Goal: Transaction & Acquisition: Download file/media

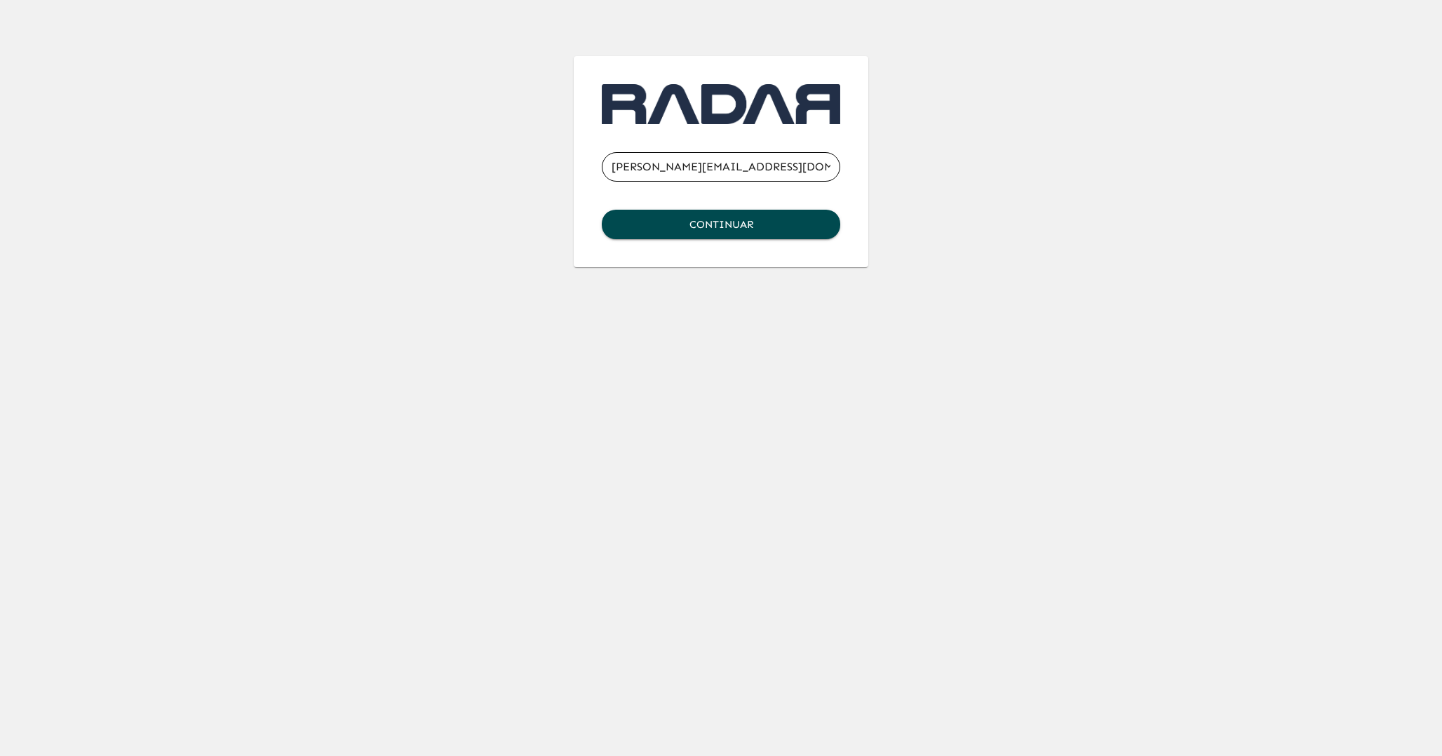
type input "[PERSON_NAME][EMAIL_ADDRESS][DOMAIN_NAME]"
click button "Continuar" at bounding box center [721, 224] width 239 height 29
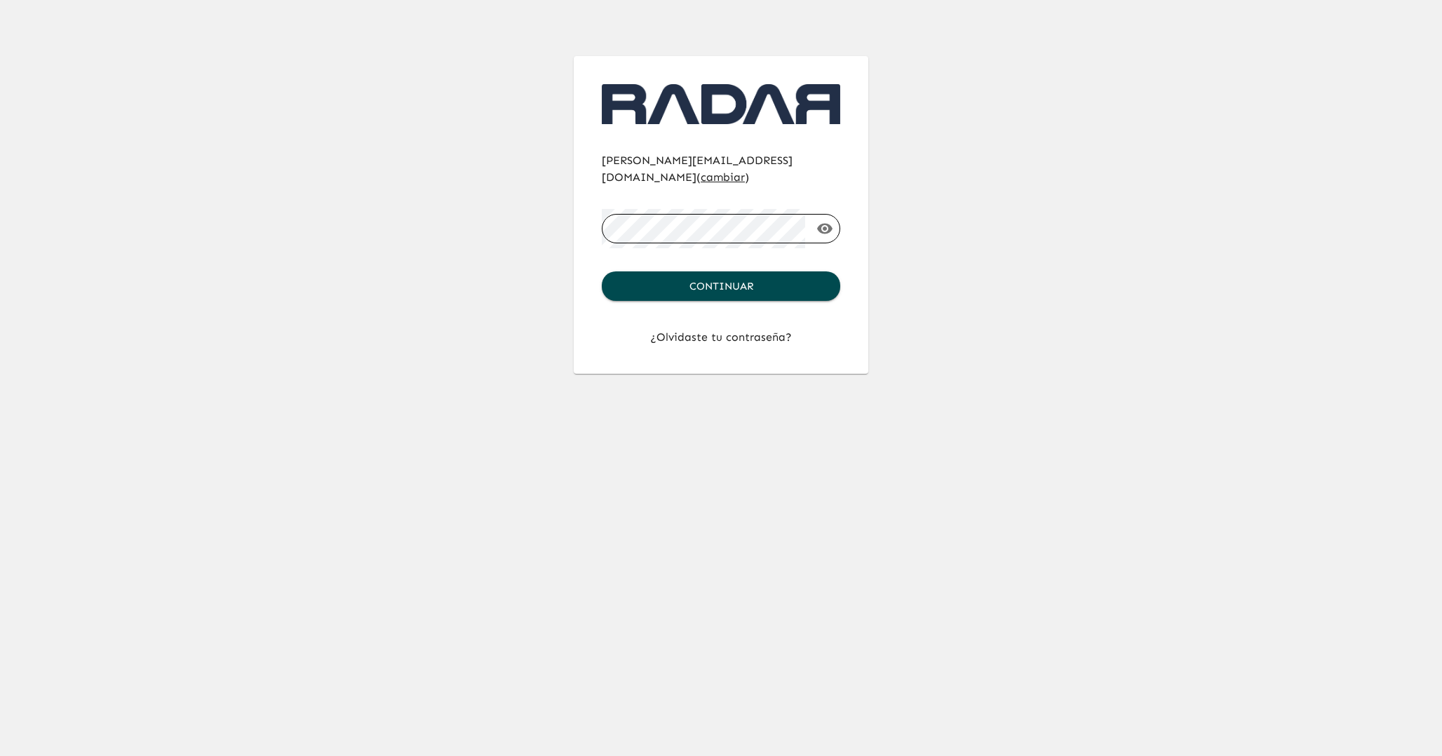
click at [602, 271] on button "Continuar" at bounding box center [721, 285] width 239 height 29
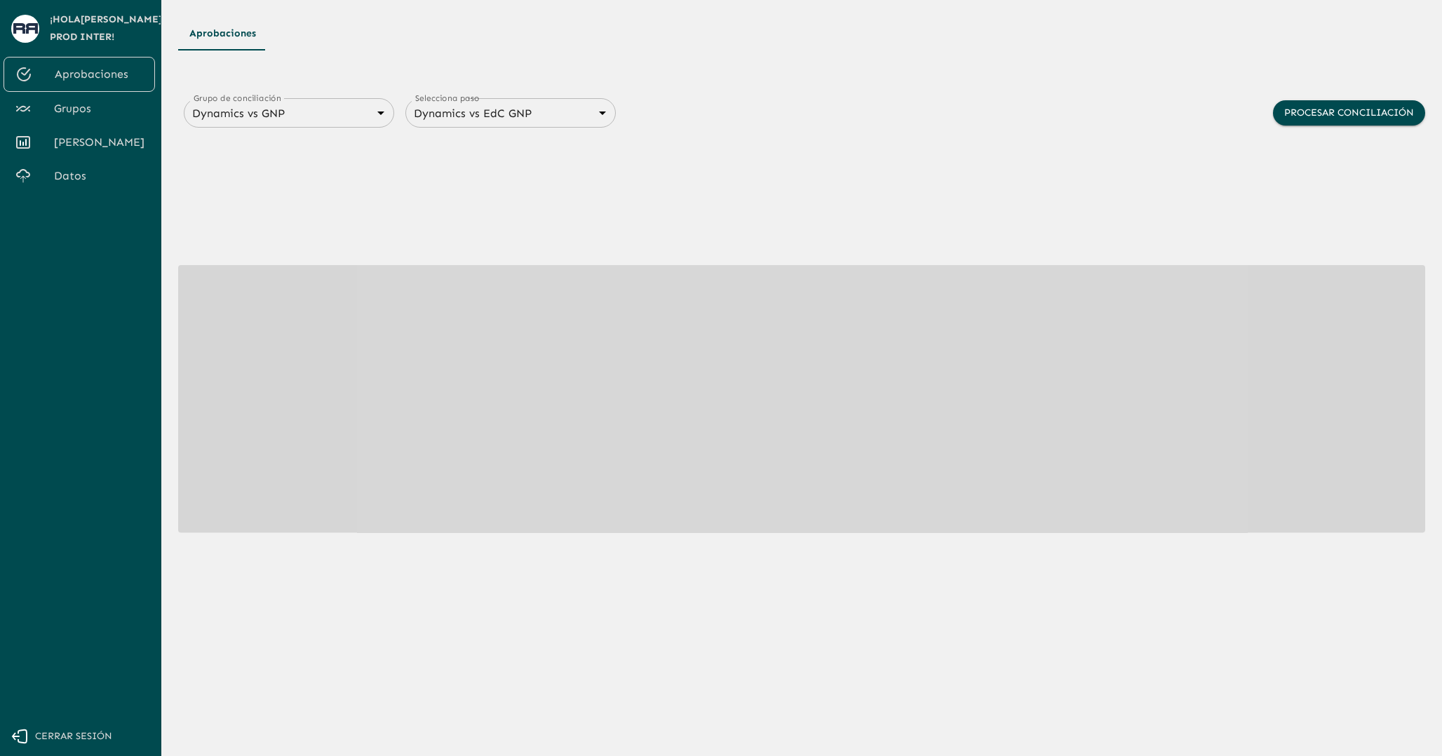
click at [108, 102] on span "Grupos" at bounding box center [99, 108] width 90 height 17
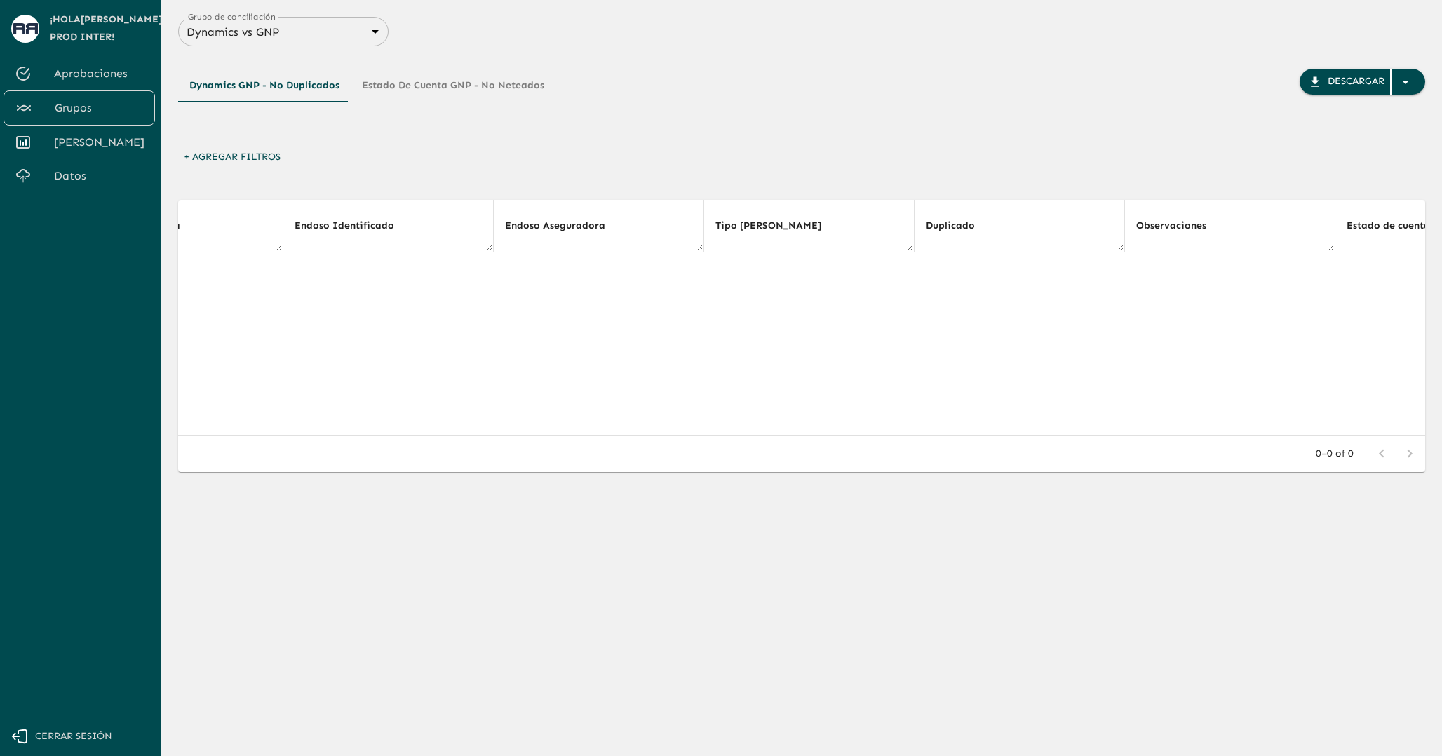
scroll to position [0, 6382]
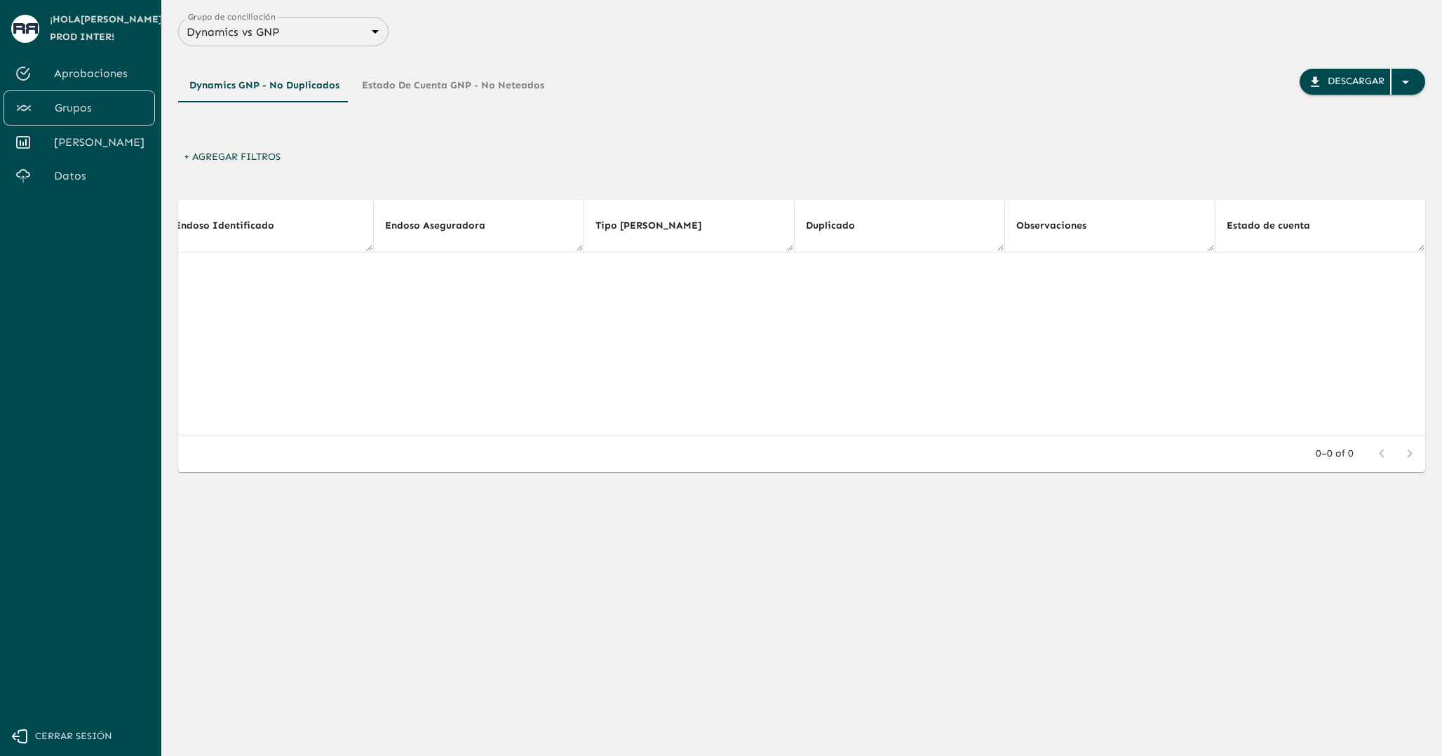
click at [307, 36] on body "Se están procesando los movimientos. Algunas acciones permanecerán deshabilitad…" at bounding box center [721, 378] width 1442 height 756
click at [293, 93] on li "Dynamics vs AXA" at bounding box center [283, 89] width 210 height 25
type input "688d0fb445366dcf85fc95f2"
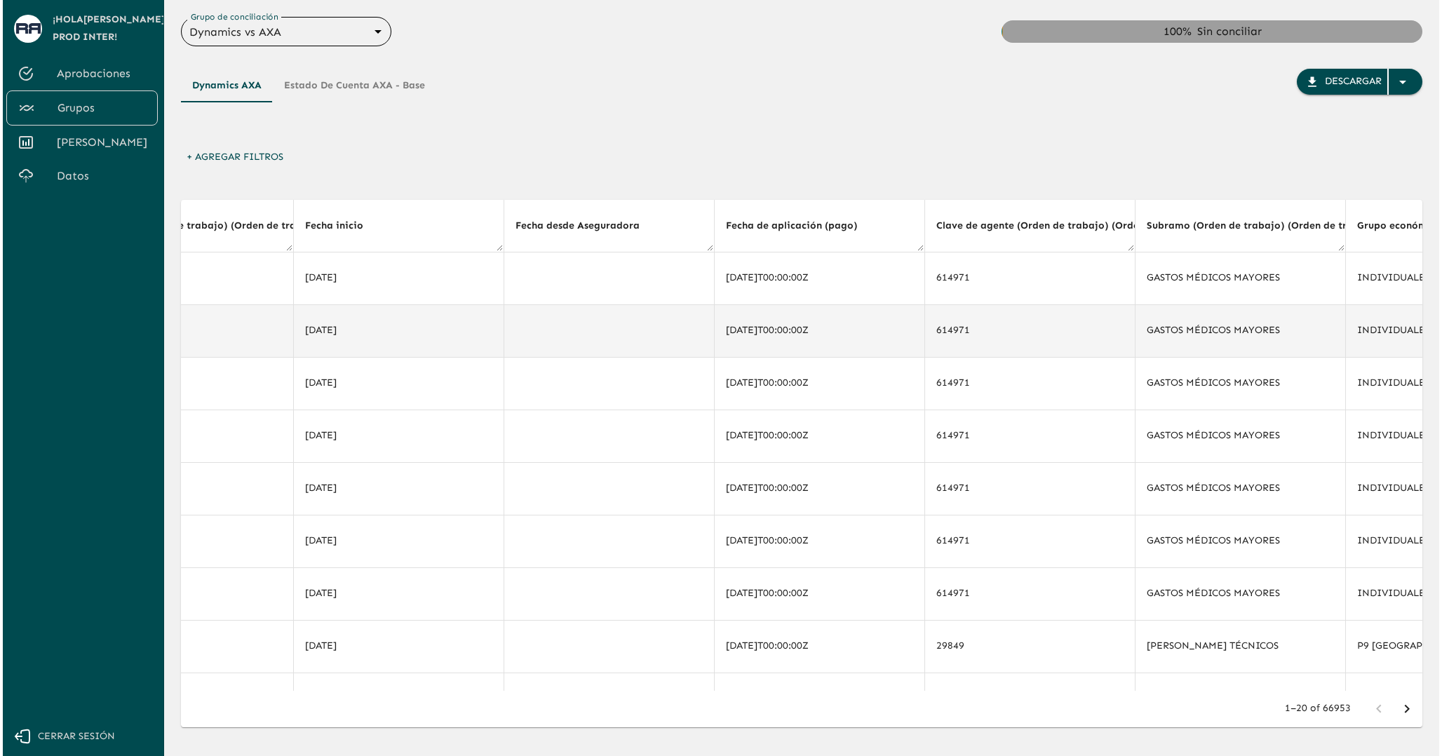
scroll to position [0, 3816]
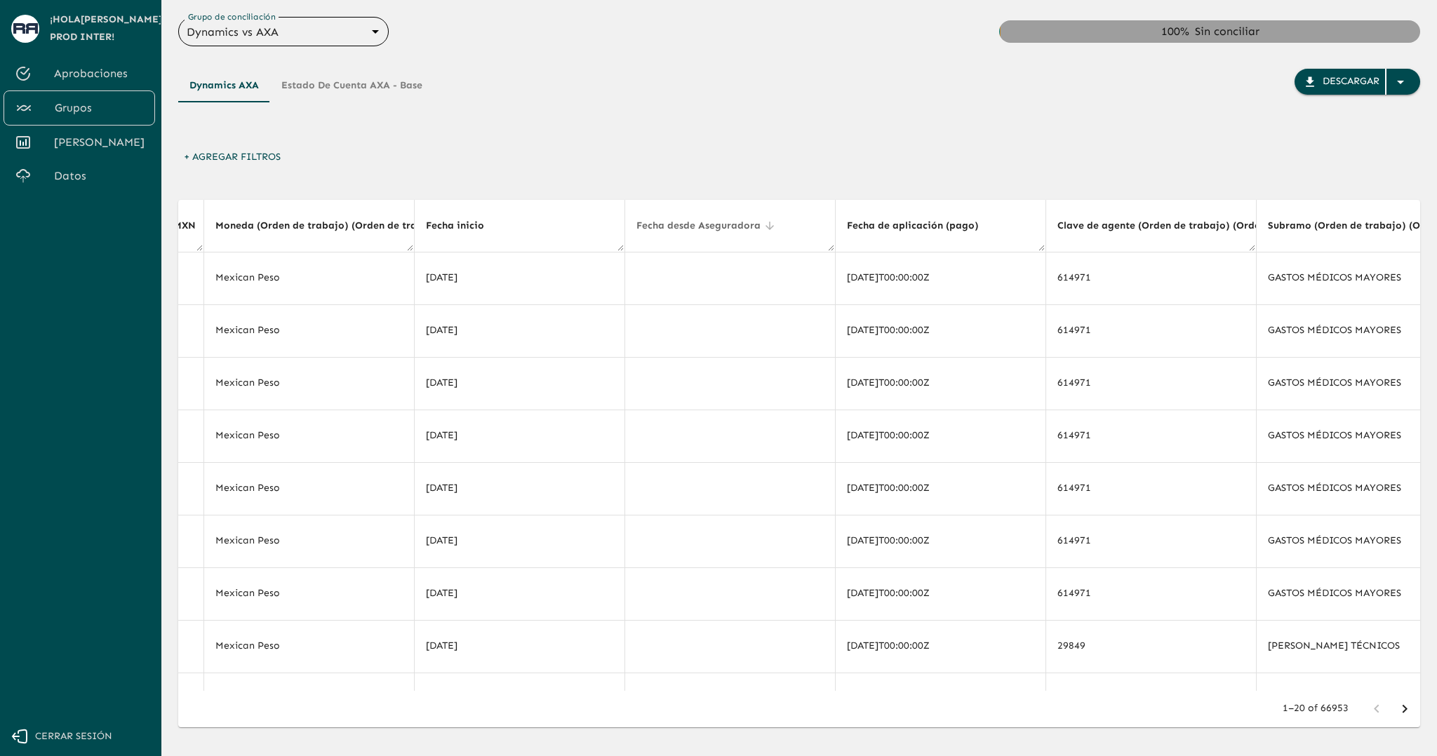
click at [693, 224] on span "Fecha desde Aseguradora" at bounding box center [707, 225] width 142 height 17
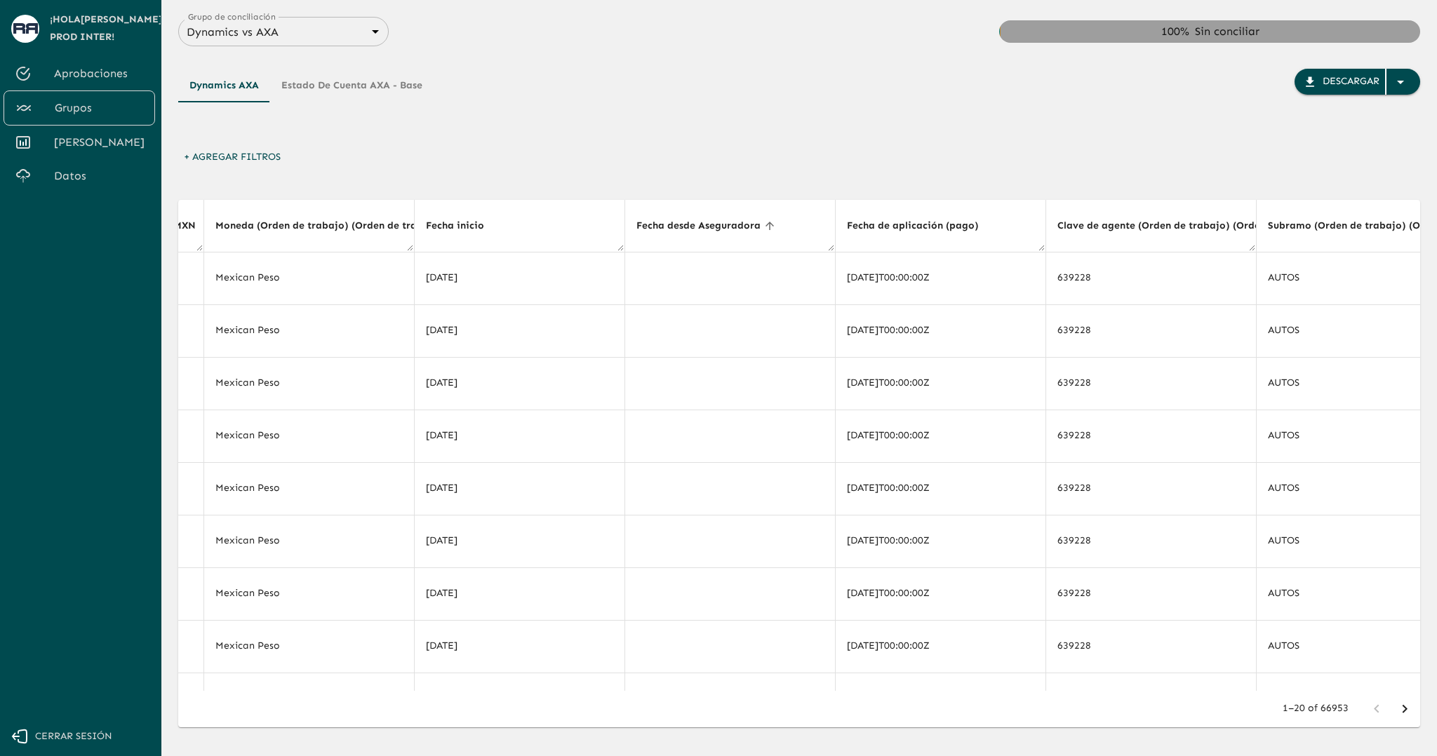
click at [693, 224] on span "Fecha desde Aseguradora" at bounding box center [707, 225] width 142 height 17
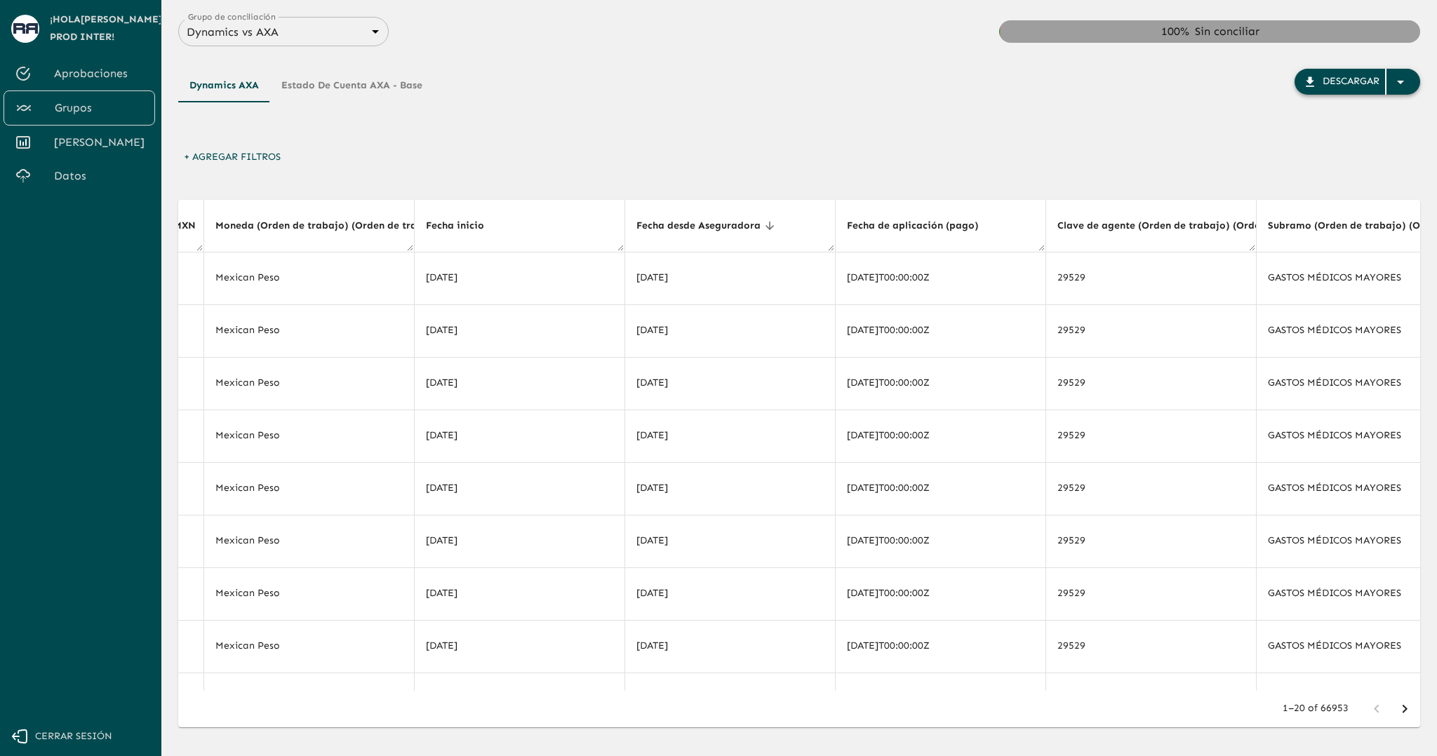
click at [1409, 80] on div "button" at bounding box center [1403, 81] width 34 height 25
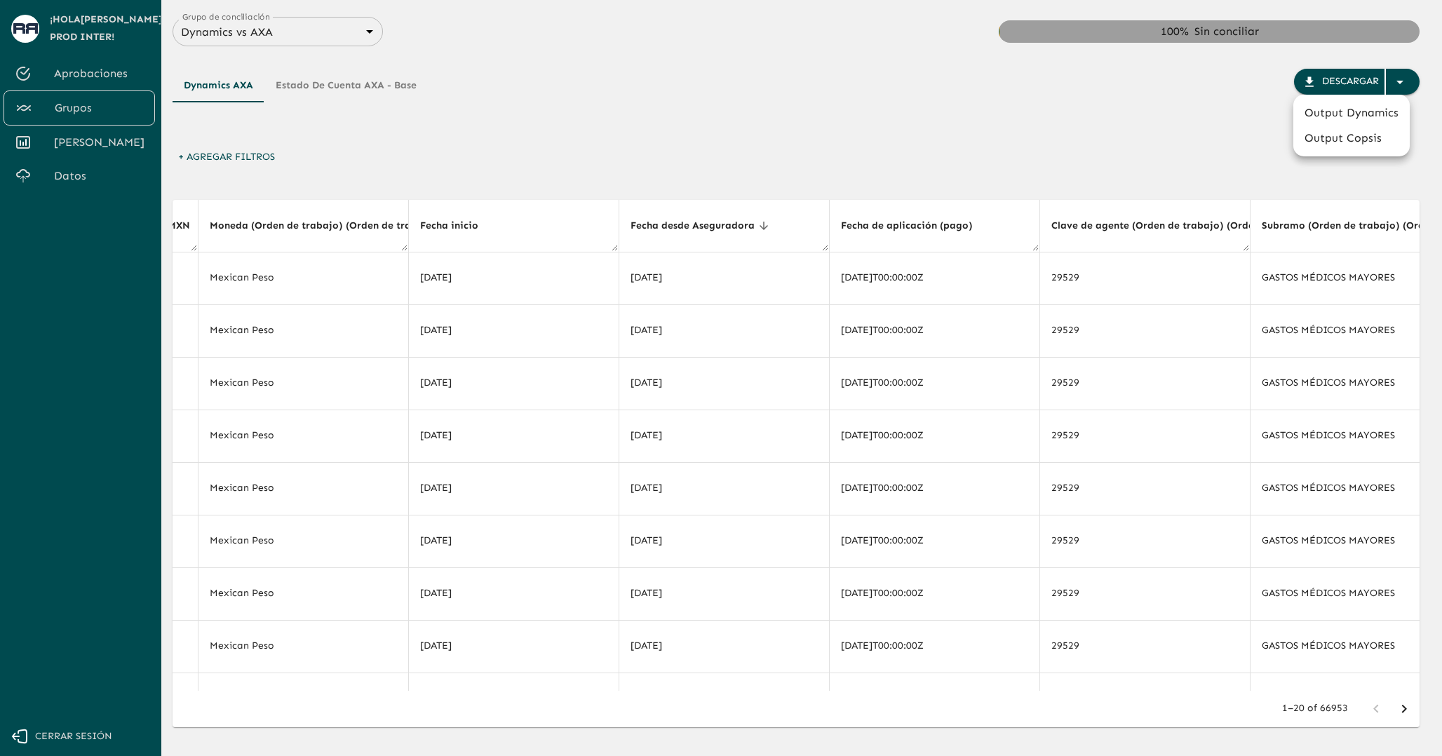
click at [1355, 112] on li "Output Dynamics" at bounding box center [1352, 112] width 116 height 25
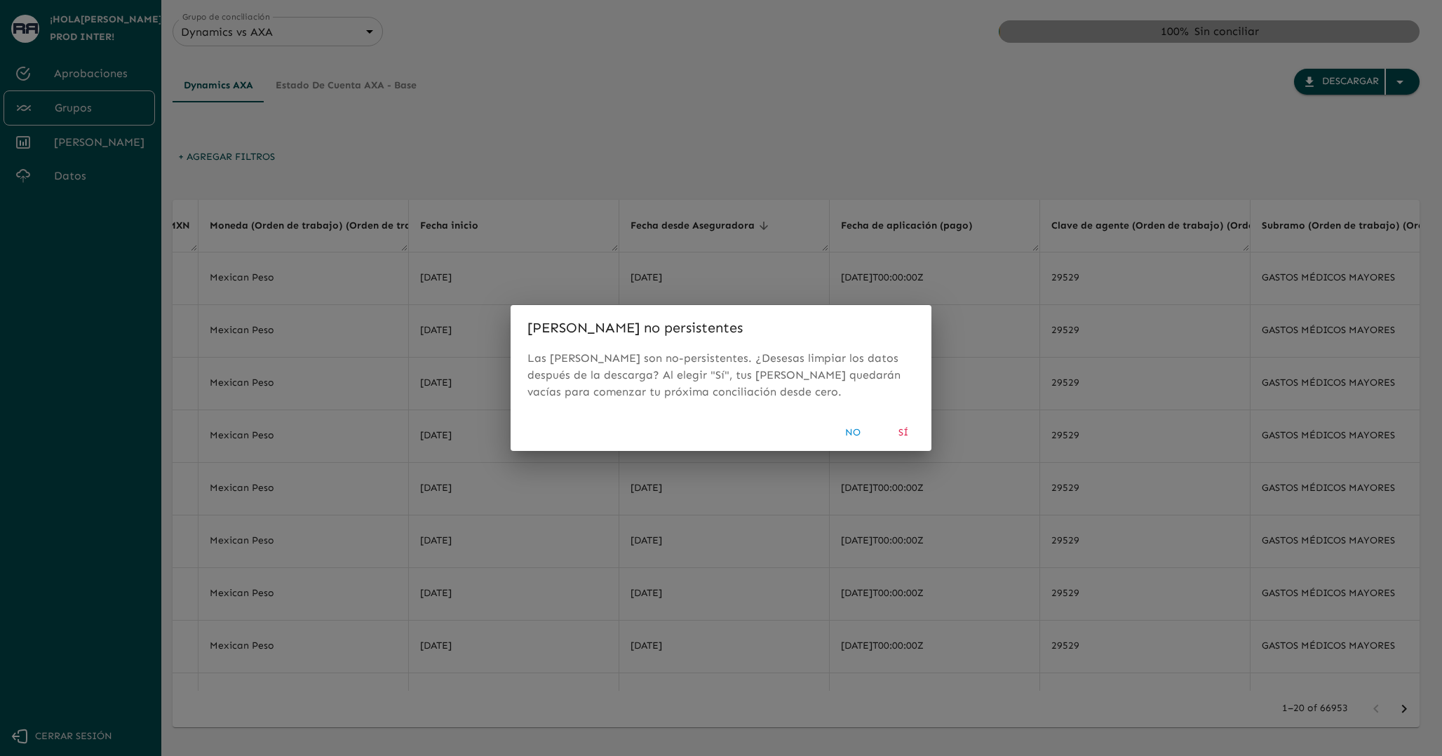
click at [848, 434] on button "No" at bounding box center [853, 433] width 45 height 26
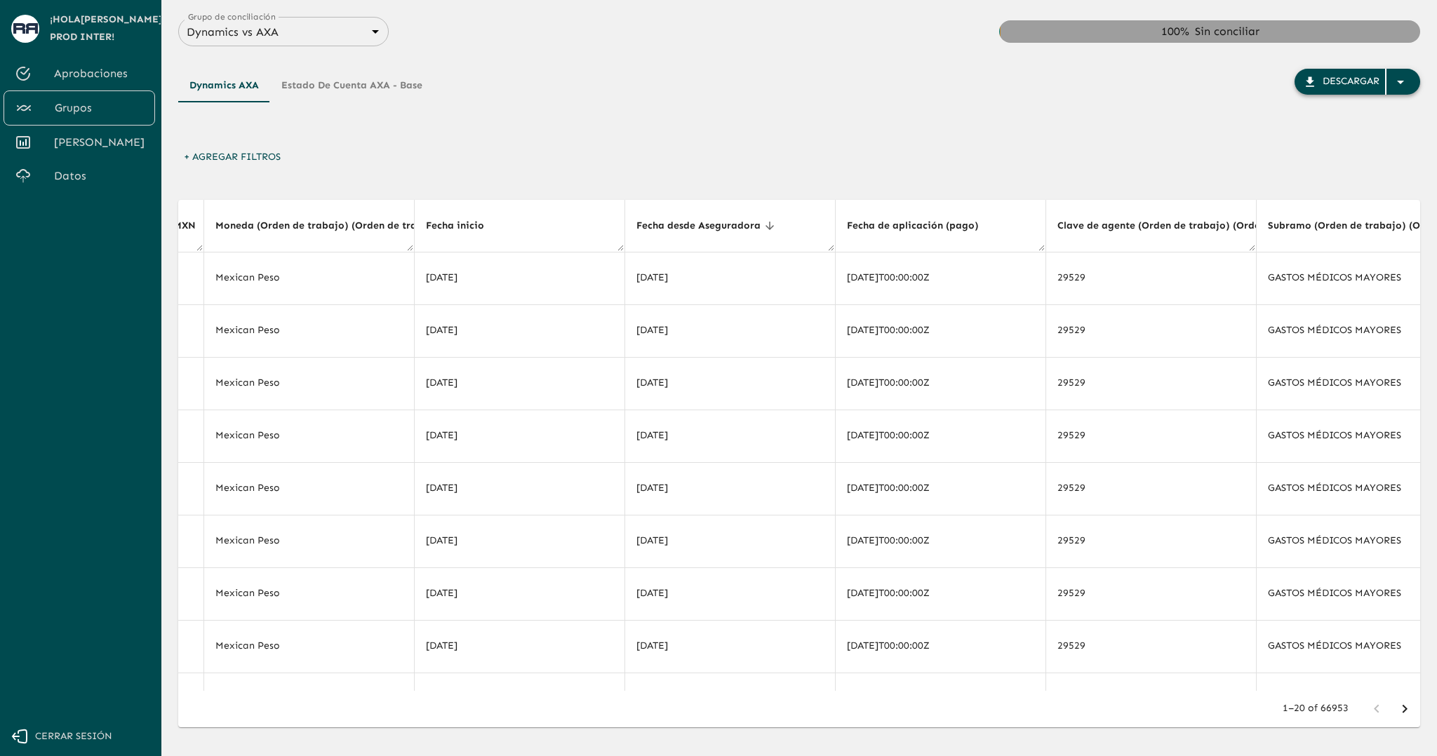
click at [1341, 80] on div "Descargar" at bounding box center [1350, 82] width 57 height 18
click at [847, 109] on div "Dynamics AXA Estado de cuenta AXA - Base Descargar" at bounding box center [799, 107] width 1242 height 76
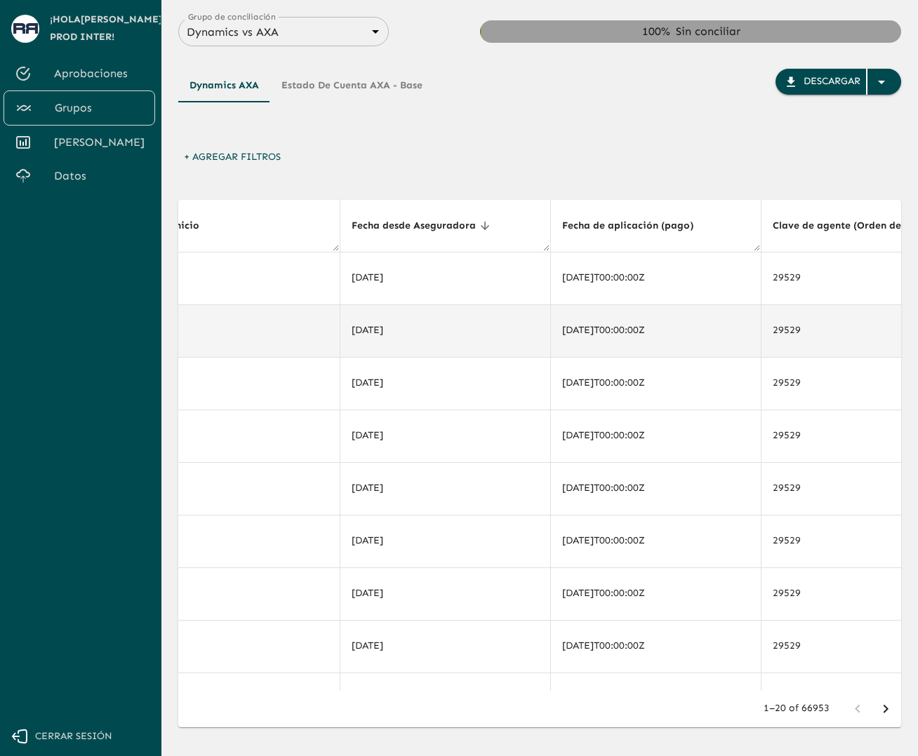
scroll to position [0, 4098]
